Goal: Task Accomplishment & Management: Use online tool/utility

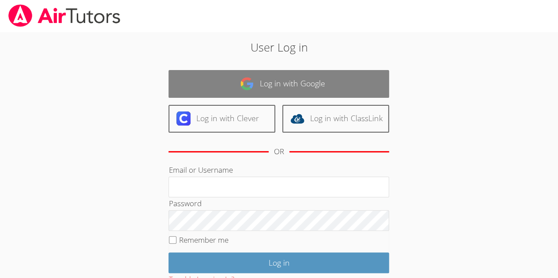
click at [232, 88] on link "Log in with Google" at bounding box center [278, 84] width 220 height 28
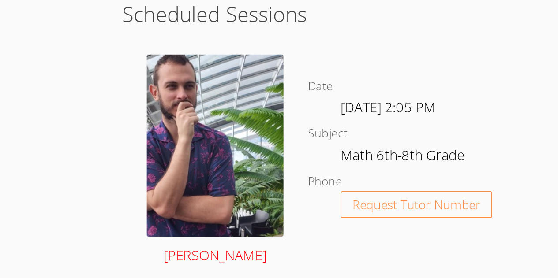
scroll to position [217, 0]
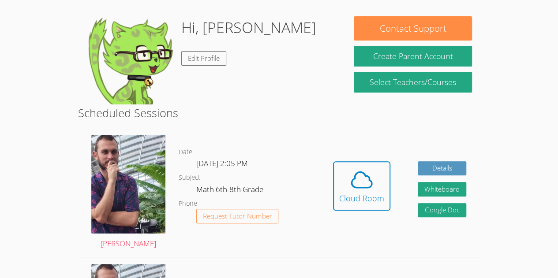
scroll to position [134, 0]
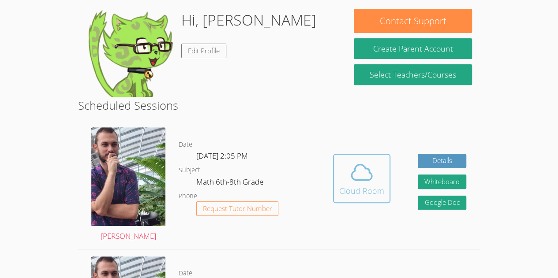
click at [370, 163] on icon at bounding box center [361, 172] width 25 height 25
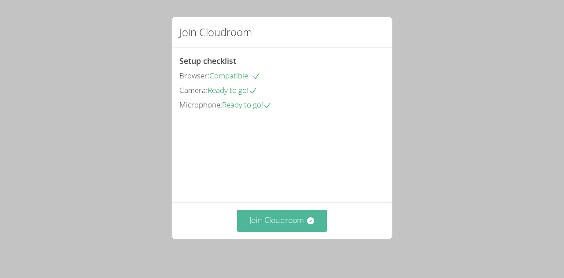
click at [280, 224] on button "Join Cloudroom" at bounding box center [282, 221] width 90 height 22
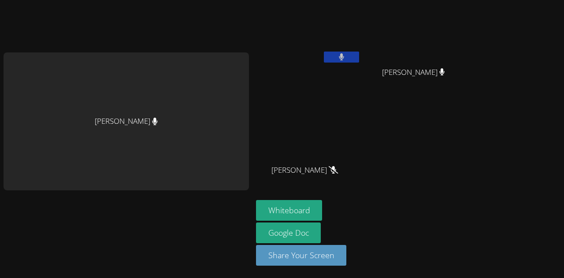
click at [351, 53] on button at bounding box center [341, 57] width 35 height 11
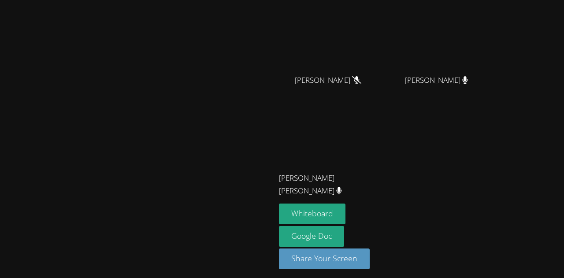
scroll to position [91, 0]
click at [346, 213] on button "Whiteboard" at bounding box center [312, 213] width 67 height 21
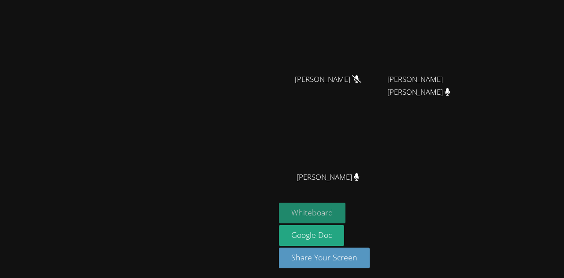
scroll to position [0, 0]
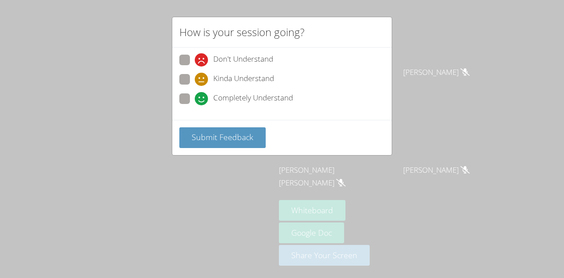
click at [177, 84] on div "Don't Understand Kinda Understand Completely Understand" at bounding box center [282, 84] width 220 height 72
click at [195, 105] on span at bounding box center [195, 105] width 0 height 0
click at [195, 95] on input "Completely Understand" at bounding box center [198, 96] width 7 height 7
radio input "true"
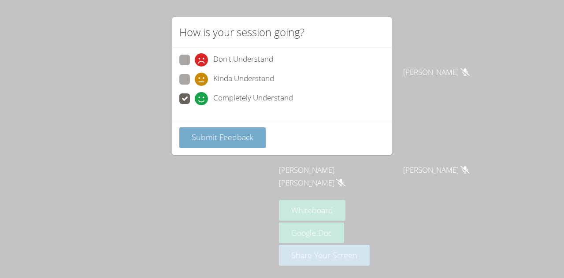
click at [229, 137] on span "Submit Feedback" at bounding box center [223, 137] width 62 height 11
